Goal: Information Seeking & Learning: Learn about a topic

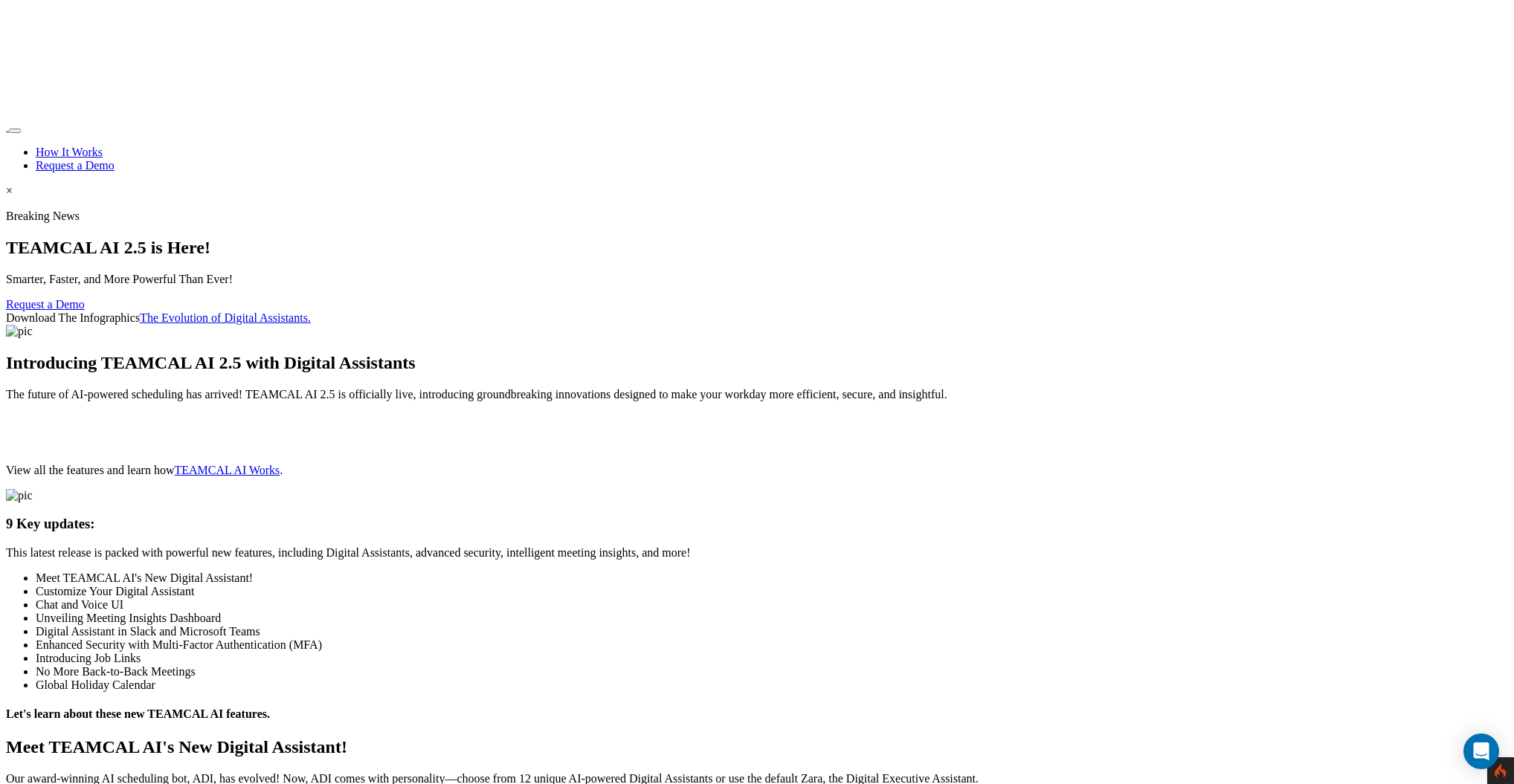
click at [161, 210] on section "Breaking News TEAMCAL AI 2.5 is Here! Smarter, Faster, and More Powerful Than E…" at bounding box center [757, 274] width 1502 height 129
click at [719, 242] on div "Breaking News TEAMCAL AI 2.5 is Here! Smarter, Faster, and More Powerful Than E…" at bounding box center [757, 267] width 1502 height 116
click at [766, 210] on div "Breaking News TEAMCAL AI 2.5 is Here! Smarter, Faster, and More Powerful Than E…" at bounding box center [757, 267] width 1502 height 116
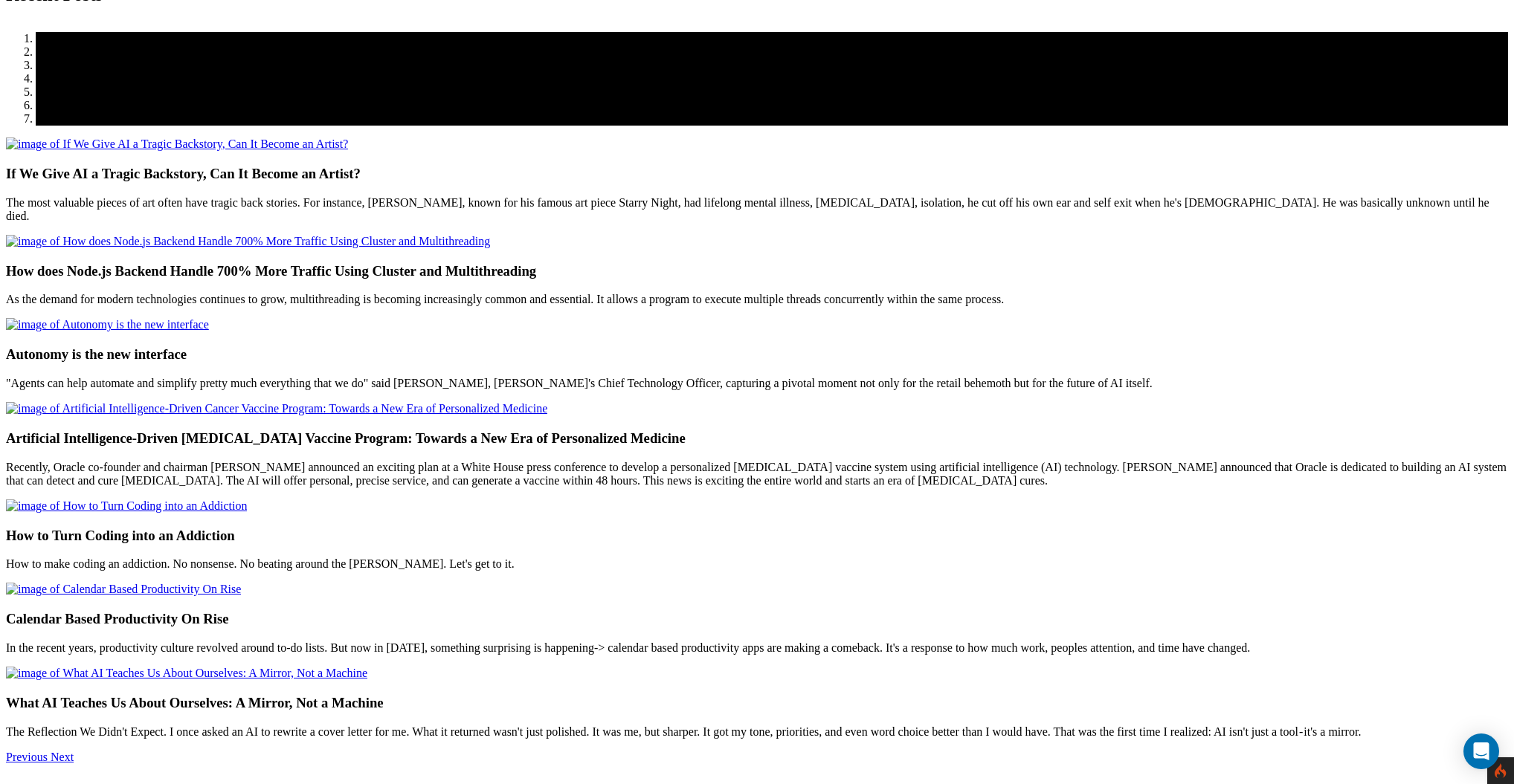
scroll to position [288, 0]
